Goal: Task Accomplishment & Management: Complete application form

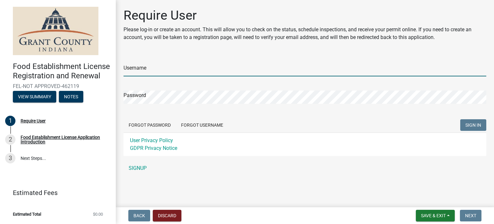
click at [143, 68] on input "Username" at bounding box center [305, 69] width 363 height 13
type input "MPartida"
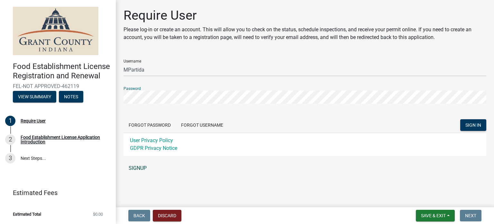
click at [135, 167] on link "SIGNUP" at bounding box center [305, 167] width 363 height 13
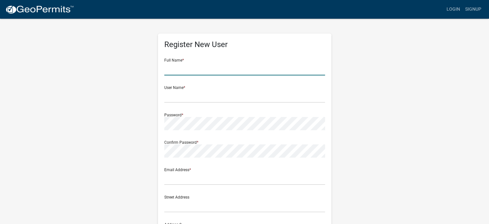
click at [198, 67] on input "text" at bounding box center [244, 68] width 161 height 13
type input "[PERSON_NAME]"
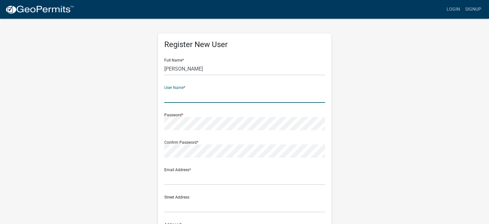
click at [182, 96] on input "text" at bounding box center [244, 95] width 161 height 13
type input "MPartida"
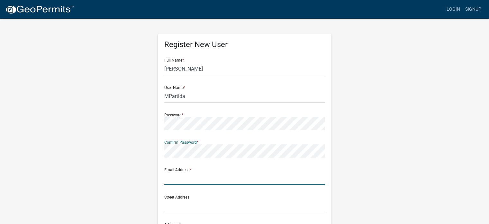
click at [190, 178] on input "text" at bounding box center [244, 177] width 161 height 13
type input "[EMAIL_ADDRESS][DOMAIN_NAME]"
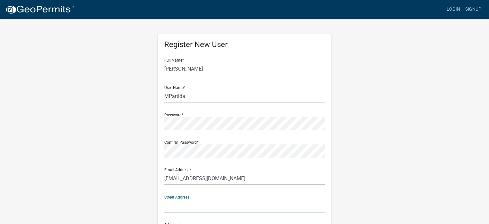
click at [208, 202] on input "text" at bounding box center [244, 205] width 161 height 13
type input "[STREET_ADDRESS]"
type input "[PERSON_NAME]"
type input "IN"
type input "46036"
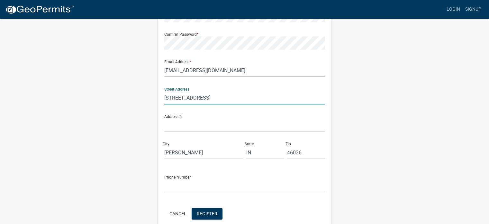
scroll to position [109, 0]
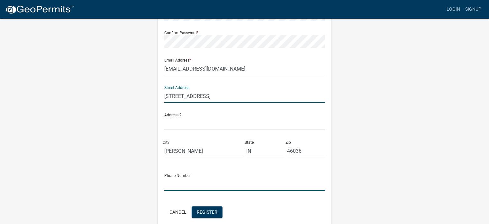
click at [213, 186] on input "text" at bounding box center [244, 183] width 161 height 13
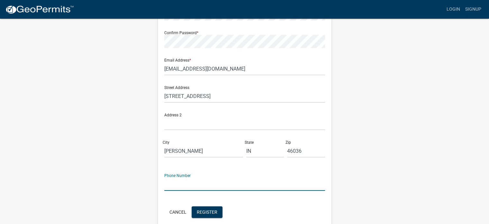
type input "7658609428"
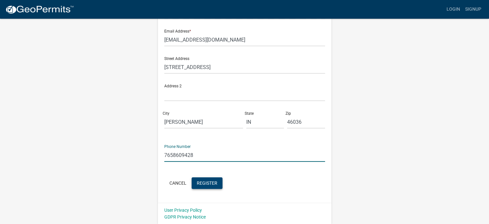
click at [215, 180] on span "Register" at bounding box center [207, 182] width 21 height 5
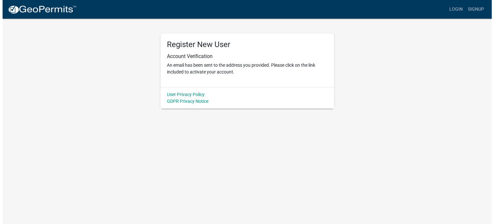
scroll to position [0, 0]
click at [194, 63] on p "An email has been sent to the address you provided. Please click on the link in…" at bounding box center [247, 69] width 161 height 14
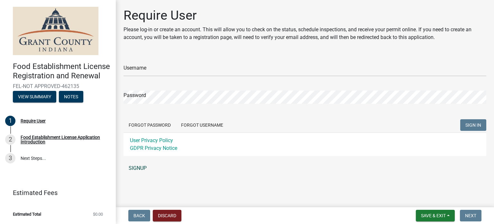
click at [138, 167] on link "SIGNUP" at bounding box center [305, 167] width 363 height 13
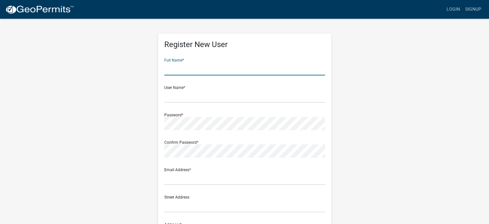
click at [203, 65] on input "text" at bounding box center [244, 68] width 161 height 13
type input "[PERSON_NAME]"
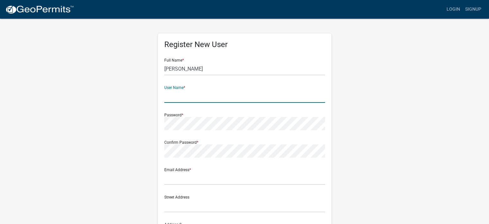
click at [182, 96] on input "text" at bounding box center [244, 95] width 161 height 13
type input "MPartida"
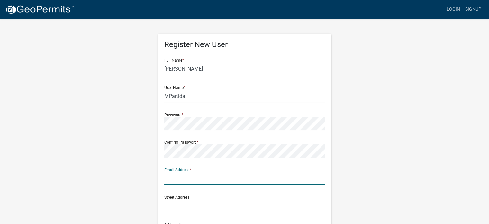
click at [183, 180] on input "text" at bounding box center [244, 177] width 161 height 13
click at [177, 178] on input "[EMAIL_ADDRESS][DOMAIN_NAME]" at bounding box center [244, 177] width 161 height 13
type input "mlmous_70@yahoo.com"
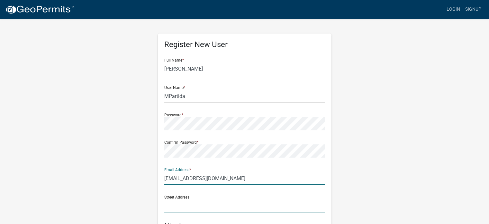
click at [190, 204] on input "text" at bounding box center [244, 205] width 161 height 13
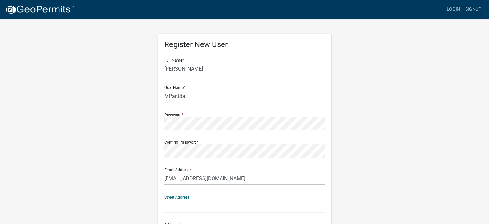
type input "[STREET_ADDRESS]"
type input "[PERSON_NAME]"
type input "IN"
type input "46036"
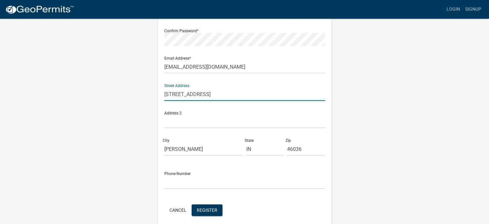
scroll to position [138, 0]
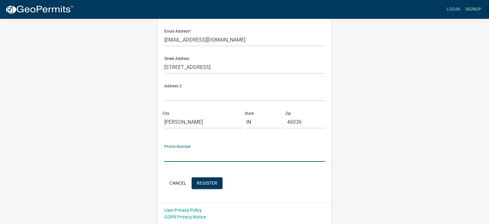
click at [206, 154] on input "text" at bounding box center [244, 154] width 161 height 13
type input "7658609428"
click at [207, 184] on span "Register" at bounding box center [207, 182] width 21 height 5
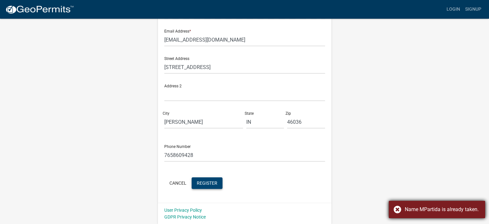
click at [458, 209] on div "Name MPartida is already taken." at bounding box center [443, 209] width 76 height 8
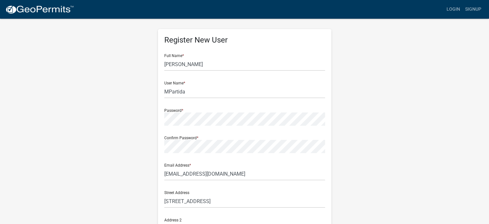
scroll to position [4, 0]
click at [169, 94] on input "MPartida" at bounding box center [244, 92] width 161 height 13
type input "MLPartida"
click at [252, 74] on form "Full Name * Maria Partida User Name * MLPartida Password * Confirm Password * E…" at bounding box center [244, 187] width 161 height 275
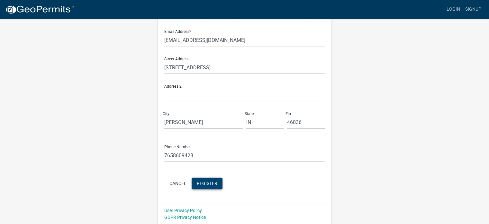
scroll to position [138, 0]
click at [203, 180] on span "Register" at bounding box center [207, 182] width 21 height 5
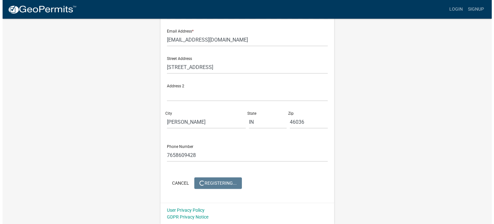
scroll to position [0, 0]
